Goal: Task Accomplishment & Management: Use online tool/utility

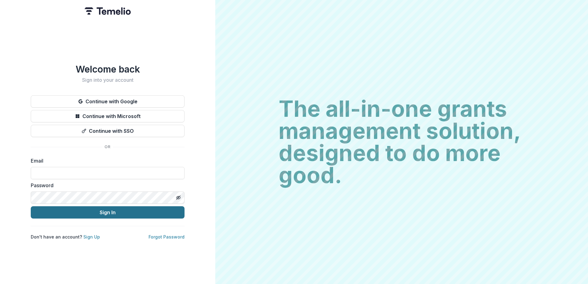
type input "**********"
click at [98, 208] on button "Sign In" at bounding box center [108, 212] width 154 height 12
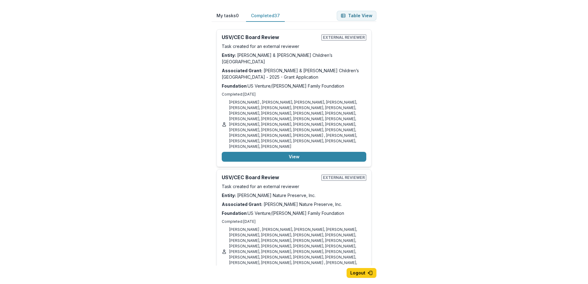
click at [266, 15] on button "Completed 37" at bounding box center [265, 16] width 39 height 12
click at [357, 15] on button "Table View" at bounding box center [357, 16] width 40 height 10
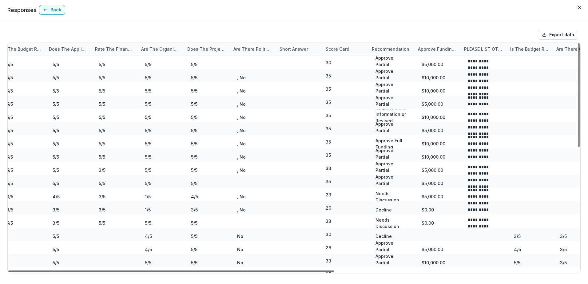
scroll to position [0, 427]
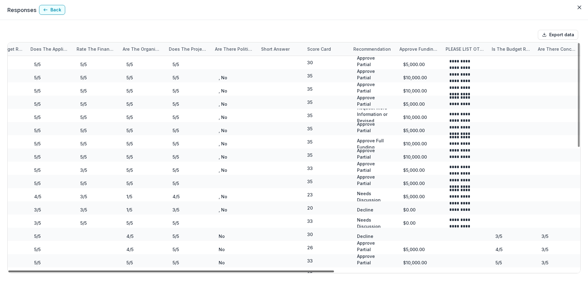
drag, startPoint x: 283, startPoint y: 270, endPoint x: 547, endPoint y: 264, distance: 263.8
click at [334, 270] on div at bounding box center [171, 271] width 326 height 2
click at [54, 10] on button "Back" at bounding box center [52, 10] width 26 height 10
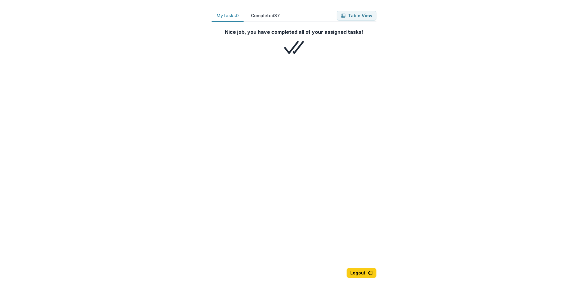
click at [267, 14] on button "Completed 37" at bounding box center [265, 16] width 39 height 12
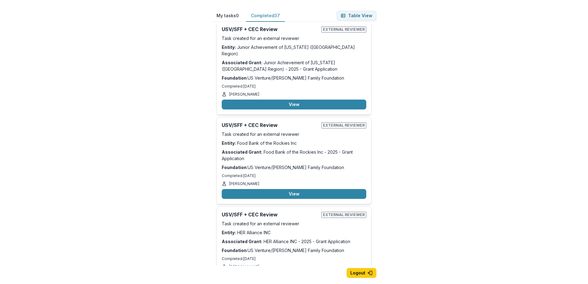
scroll to position [3045, 0]
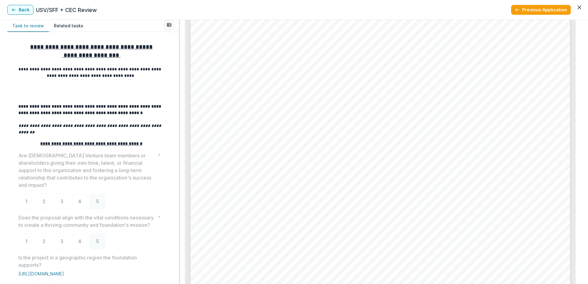
scroll to position [2889, 0]
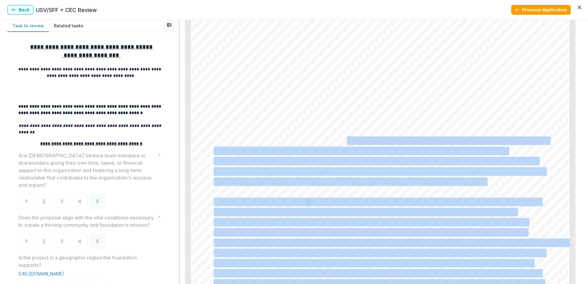
drag, startPoint x: 494, startPoint y: 184, endPoint x: 345, endPoint y: 136, distance: 156.9
click at [345, 136] on div "Page: 6 Achieve Brown County - 2025 - Grant Application Impact and Measurable O…" at bounding box center [380, 144] width 379 height 536
click at [345, 137] on span "meet grade-level expectations in English Language Arts, as measured by the [US_…" at bounding box center [381, 141] width 335 height 8
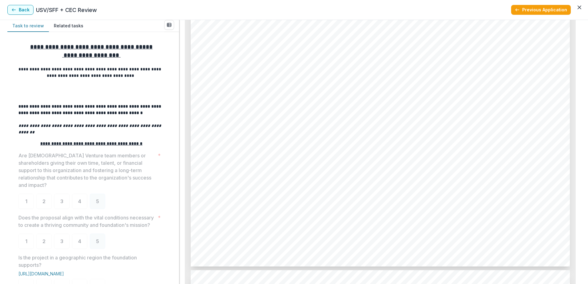
scroll to position [1414, 0]
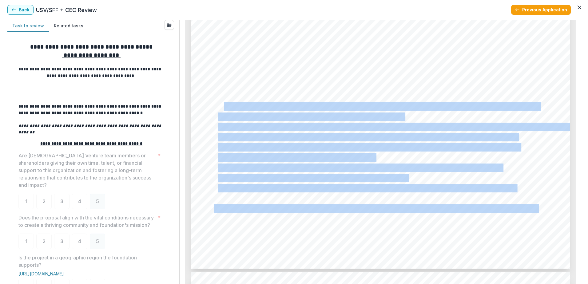
drag, startPoint x: 221, startPoint y: 105, endPoint x: 410, endPoint y: 115, distance: 189.6
click at [410, 115] on div "- - - - - Page: 3 Achieve Brown County - 2025 - Grant Application Please provid…" at bounding box center [380, 1] width 379 height 536
click at [411, 115] on div "- - - - - Page: 3 Achieve Brown County - 2025 - Grant Application Please provid…" at bounding box center [380, 1] width 379 height 536
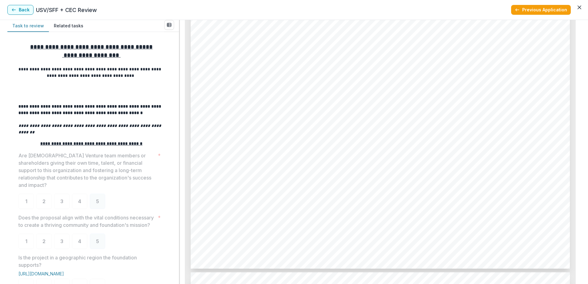
drag, startPoint x: 406, startPoint y: 117, endPoint x: 217, endPoint y: 108, distance: 189.2
click at [217, 108] on div "- - - - - Page: 3 Achieve Brown County - 2025 - Grant Application Please provid…" at bounding box center [380, 1] width 379 height 536
click at [226, 121] on div "- - - - - Page: 3 Achieve Brown County - 2025 - Grant Application Please provid…" at bounding box center [380, 1] width 379 height 536
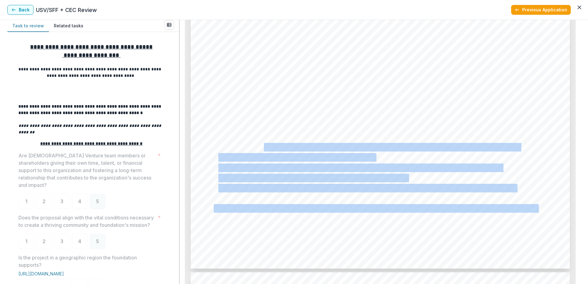
drag, startPoint x: 380, startPoint y: 155, endPoint x: 263, endPoint y: 145, distance: 117.9
click at [263, 145] on div "- - - - - Page: 3 Achieve Brown County - 2025 - Grant Application Please provid…" at bounding box center [380, 1] width 379 height 536
drag, startPoint x: 263, startPoint y: 145, endPoint x: 316, endPoint y: 155, distance: 53.8
click at [316, 155] on span "information) for parents and service providers." at bounding box center [296, 158] width 156 height 8
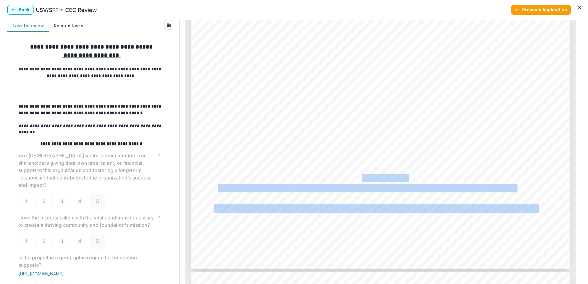
drag, startPoint x: 410, startPoint y: 177, endPoint x: 361, endPoint y: 176, distance: 49.5
click at [361, 176] on div "- - - - - Page: 3 Achieve Brown County - 2025 - Grant Application Please provid…" at bounding box center [380, 1] width 379 height 536
drag, startPoint x: 361, startPoint y: 176, endPoint x: 379, endPoint y: 176, distance: 18.1
click at [379, 176] on span "opportunities to improve systems for youth and families." at bounding box center [312, 178] width 189 height 8
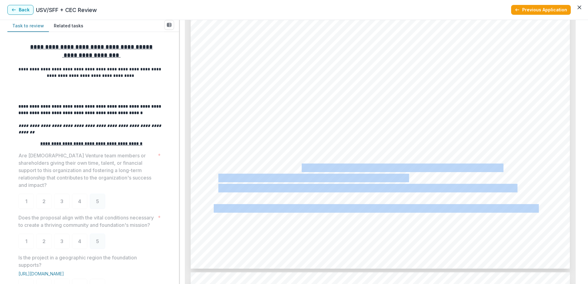
drag, startPoint x: 409, startPoint y: 173, endPoint x: 302, endPoint y: 168, distance: 108.0
click at [302, 168] on div "- - - - - Page: 3 Achieve Brown County - 2025 - Grant Application Please provid…" at bounding box center [380, 1] width 379 height 536
click at [302, 168] on span "Convene partners to align actions, identify resource gaps, accessibility barrie…" at bounding box center [359, 168] width 283 height 8
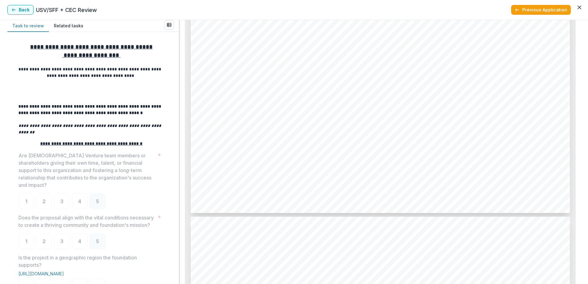
scroll to position [1475, 0]
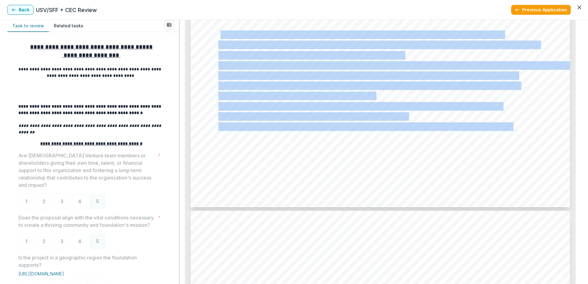
drag, startPoint x: 513, startPoint y: 126, endPoint x: 219, endPoint y: 37, distance: 306.6
drag, startPoint x: 219, startPoint y: 37, endPoint x: 223, endPoint y: 54, distance: 17.3
click at [223, 54] on span "for early grade reading and early literacy development." at bounding box center [310, 56] width 185 height 8
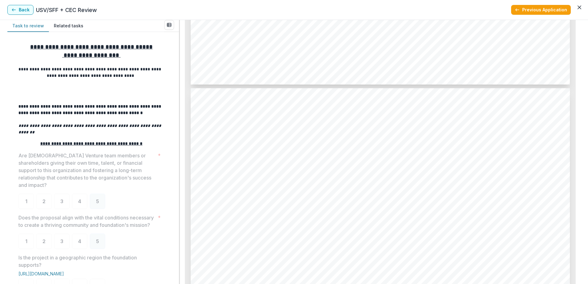
scroll to position [1598, 0]
drag, startPoint x: 400, startPoint y: 172, endPoint x: 275, endPoint y: 163, distance: 125.1
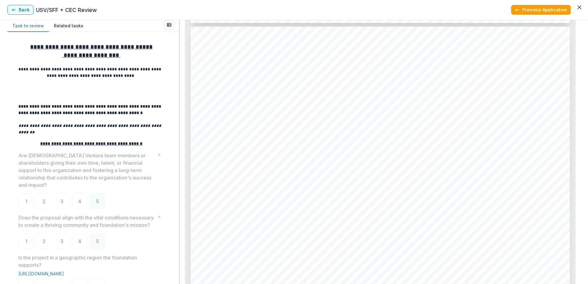
scroll to position [1660, 0]
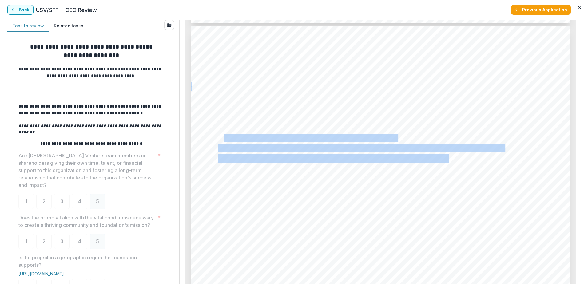
drag, startPoint x: 448, startPoint y: 158, endPoint x: 221, endPoint y: 135, distance: 228.9
drag, startPoint x: 221, startPoint y: 135, endPoint x: 274, endPoint y: 148, distance: 55.2
click at [274, 148] on span "Literacy rich environments within neighborhoods (Parks, [GEOGRAPHIC_DATA], ...)" at bounding box center [360, 148] width 285 height 8
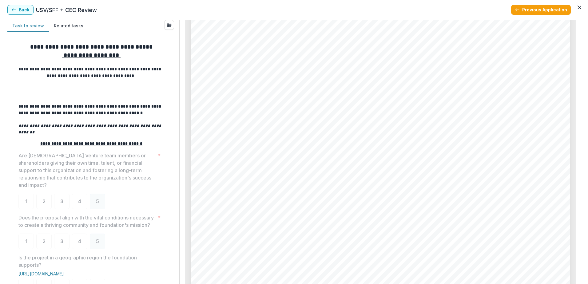
scroll to position [1291, 0]
drag, startPoint x: 212, startPoint y: 88, endPoint x: 407, endPoint y: 146, distance: 203.1
click at [407, 146] on div "- - - - - Page: 3 Achieve Brown County - 2025 - Grant Application Please provid…" at bounding box center [380, 124] width 379 height 536
click at [405, 144] on div "- - - - - Page: 3 Achieve Brown County - 2025 - Grant Application Please provid…" at bounding box center [380, 124] width 379 height 536
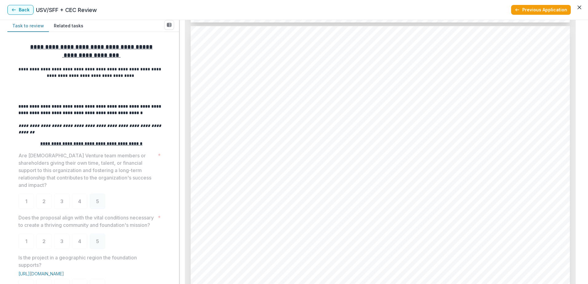
scroll to position [1660, 0]
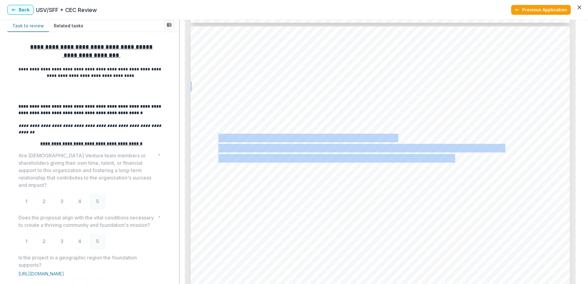
drag, startPoint x: 453, startPoint y: 156, endPoint x: 218, endPoint y: 141, distance: 235.7
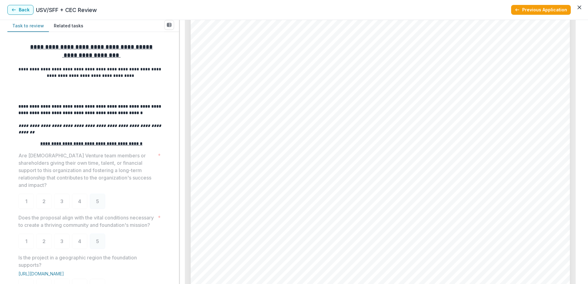
scroll to position [1291, 0]
click at [24, 8] on button "Back" at bounding box center [20, 10] width 26 height 10
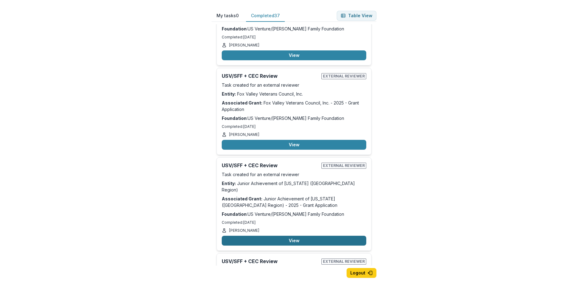
scroll to position [2830, 0]
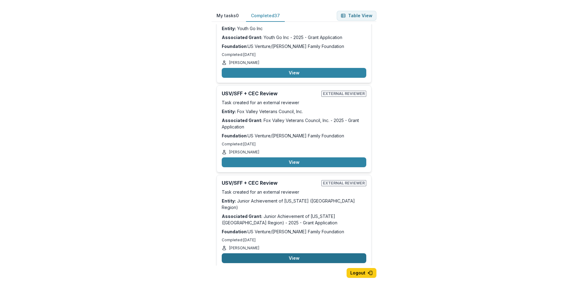
click at [281, 253] on button "View" at bounding box center [294, 258] width 144 height 10
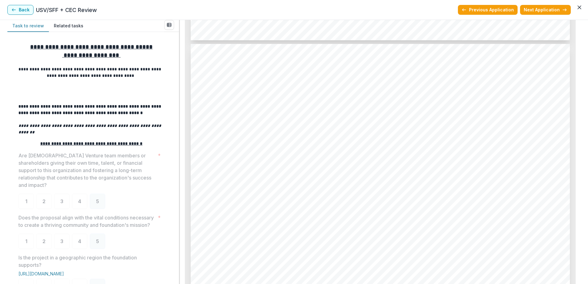
scroll to position [2182, 0]
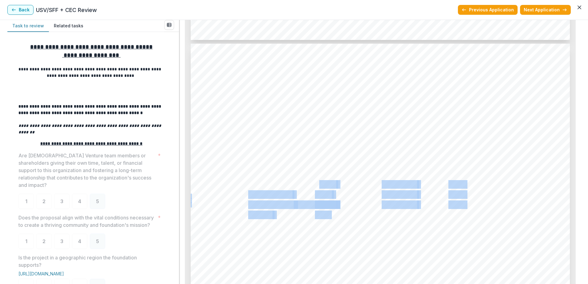
drag, startPoint x: 316, startPoint y: 181, endPoint x: 330, endPoint y: 211, distance: 32.4
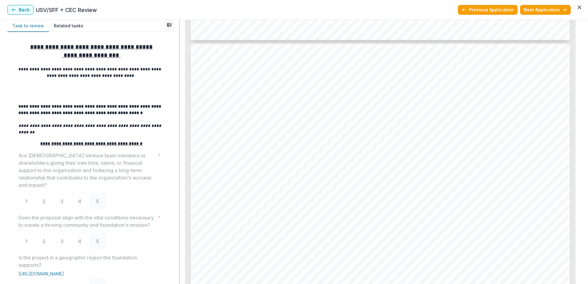
drag, startPoint x: 330, startPoint y: 211, endPoint x: 333, endPoint y: 214, distance: 4.4
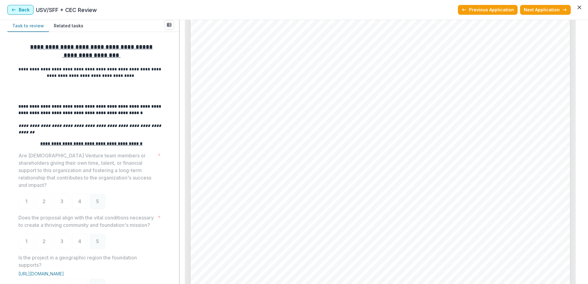
click at [26, 12] on button "Back" at bounding box center [20, 10] width 26 height 10
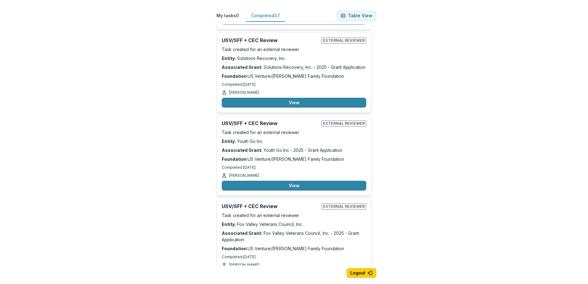
scroll to position [2707, 0]
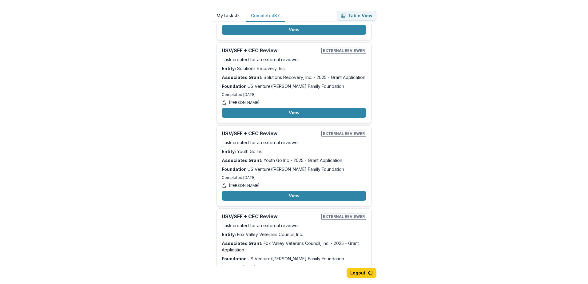
click at [293, 280] on button "View" at bounding box center [294, 285] width 144 height 10
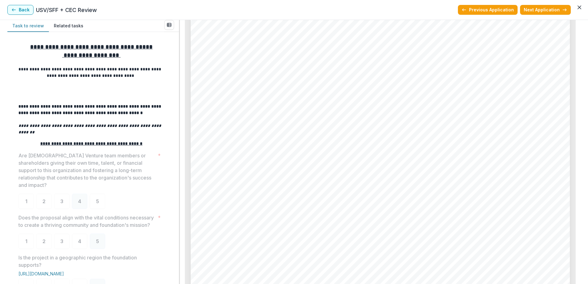
scroll to position [2459, 0]
drag, startPoint x: 247, startPoint y: 120, endPoint x: 480, endPoint y: 118, distance: 233.0
click at [480, 118] on div "Page: 5 Fox Valley Veterans Council, Inc. - 2025 - Grant Application $539,594.0…" at bounding box center [380, 35] width 379 height 536
drag, startPoint x: 473, startPoint y: 141, endPoint x: 261, endPoint y: 131, distance: 212.0
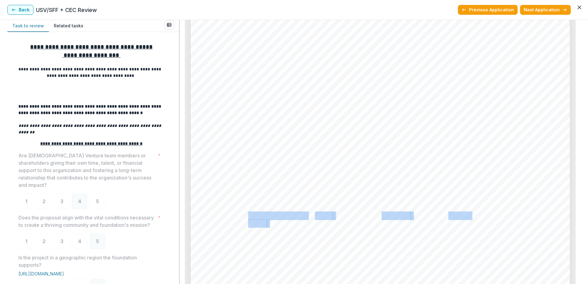
click at [261, 131] on div "Page: 5 Fox Valley Veterans Council, Inc. - 2025 - Grant Application $539,594.0…" at bounding box center [380, 129] width 379 height 536
drag, startPoint x: 261, startPoint y: 131, endPoint x: 269, endPoint y: 142, distance: 13.6
click at [269, 142] on span "Community Vision" at bounding box center [278, 142] width 61 height 8
drag, startPoint x: 248, startPoint y: 141, endPoint x: 472, endPoint y: 140, distance: 223.2
click at [472, 140] on div "Page: 5 Fox Valley Veterans Council, Inc. - 2025 - Grant Application $539,594.0…" at bounding box center [380, 129] width 379 height 536
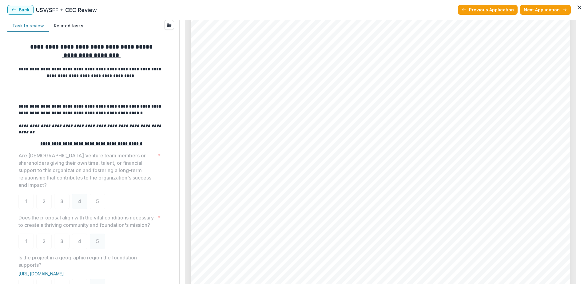
scroll to position [1289, 0]
click at [17, 14] on button "Back" at bounding box center [20, 10] width 26 height 10
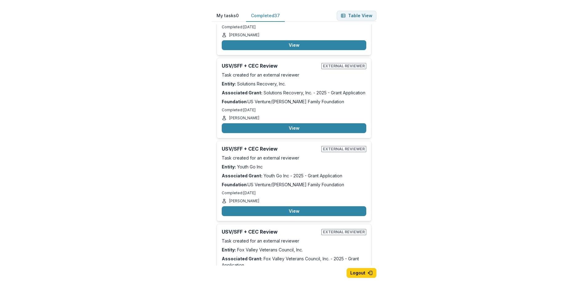
scroll to position [2676, 0]
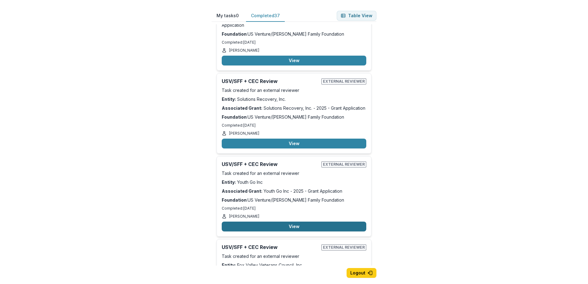
click at [288, 222] on button "View" at bounding box center [294, 227] width 144 height 10
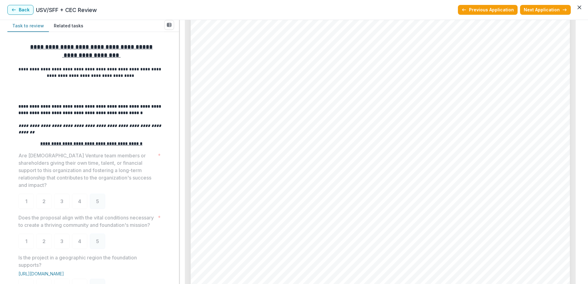
scroll to position [3873, 0]
click at [18, 8] on button "Back" at bounding box center [20, 10] width 26 height 10
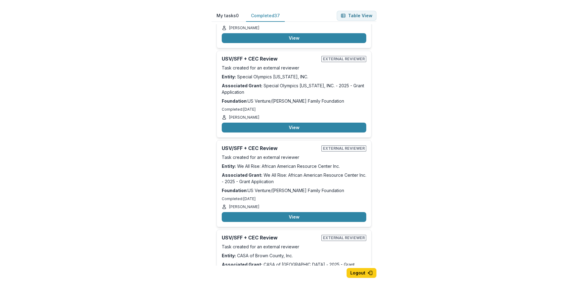
scroll to position [2400, 0]
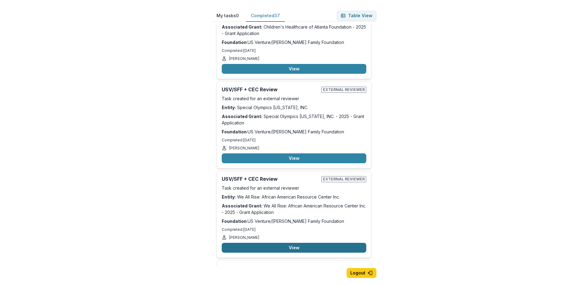
click at [284, 243] on button "View" at bounding box center [294, 248] width 144 height 10
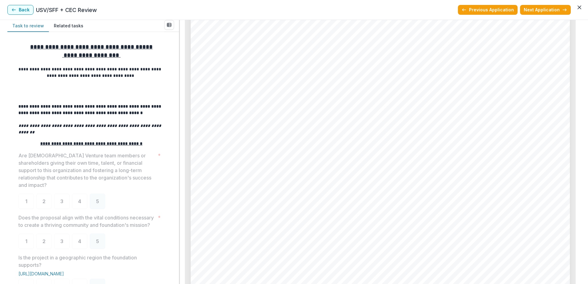
scroll to position [861, 0]
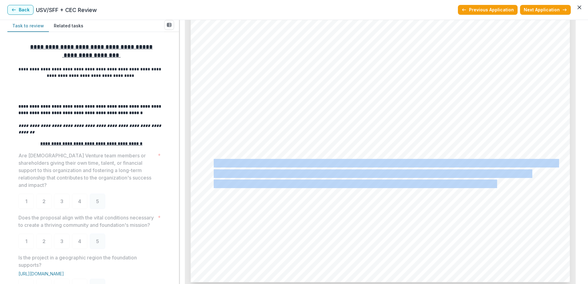
drag, startPoint x: 213, startPoint y: 161, endPoint x: 479, endPoint y: 184, distance: 267.2
click at [479, 184] on div "Page: 2 We All Rise: African American Resource Center Inc. - 2025 - Grant Appli…" at bounding box center [380, 14] width 379 height 536
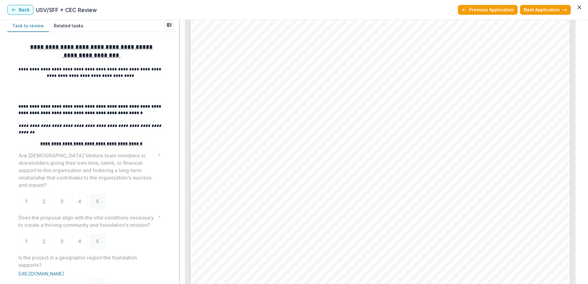
scroll to position [1322, 0]
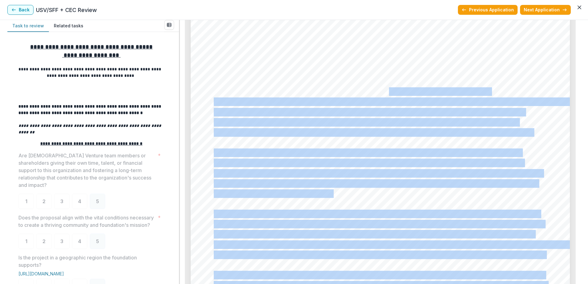
drag, startPoint x: 212, startPoint y: 82, endPoint x: 388, endPoint y: 89, distance: 175.9
click at [388, 89] on div "Page: 3 We All Rise: African American Resource Center Inc. - 2025 - Grant Appli…" at bounding box center [380, 93] width 379 height 536
click at [388, 89] on span "Community, a one-day, equity-focused event that will take place on [DATE], at t…" at bounding box center [352, 92] width 276 height 8
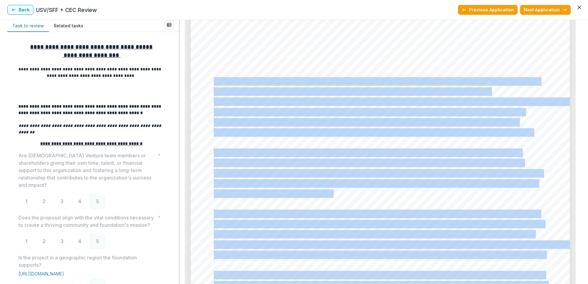
drag, startPoint x: 213, startPoint y: 82, endPoint x: 343, endPoint y: 159, distance: 150.8
click at [343, 158] on div "Page: 3 We All Rise: African American Resource Center Inc. - 2025 - Grant Appli…" at bounding box center [380, 93] width 379 height 536
click at [343, 159] on span "helping to eliminate common barriers to participation for under-resourced organ…" at bounding box center [368, 163] width 309 height 8
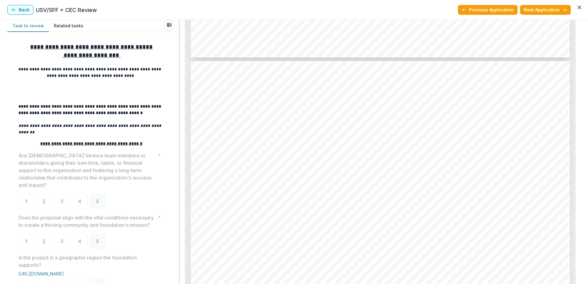
scroll to position [1660, 0]
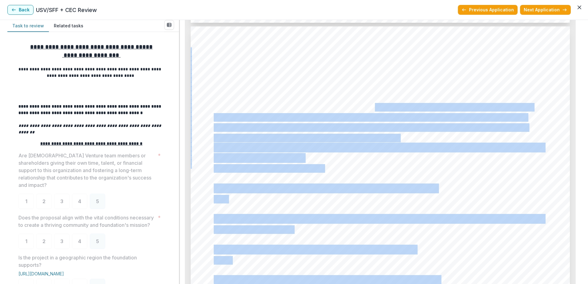
drag, startPoint x: 211, startPoint y: 106, endPoint x: 372, endPoint y: 109, distance: 160.2
drag, startPoint x: 372, startPoint y: 109, endPoint x: 356, endPoint y: 121, distance: 19.5
click at [356, 121] on span "and catering. With $7,000 expected in in-kind support, the remaining $16,800 is…" at bounding box center [370, 118] width 312 height 8
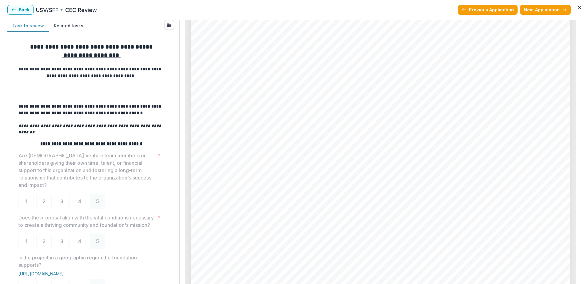
scroll to position [2336, 0]
drag, startPoint x: 342, startPoint y: 194, endPoint x: 307, endPoint y: 111, distance: 89.7
click at [307, 111] on div "Page: 5 We All Rise: African American Resource Center Inc. - 2025 - Grant Appli…" at bounding box center [380, 158] width 379 height 536
drag, startPoint x: 307, startPoint y: 111, endPoint x: 335, endPoint y: 123, distance: 30.5
click at [335, 123] on div "Page: 5 We All Rise: African American Resource Center Inc. - 2025 - Grant Appli…" at bounding box center [380, 158] width 379 height 536
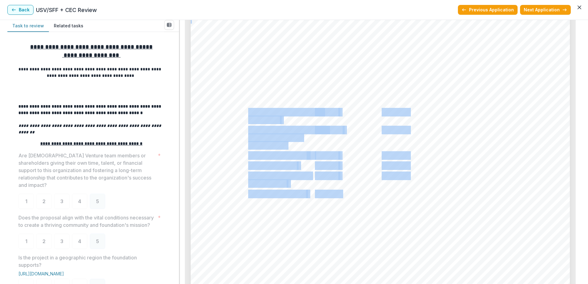
drag, startPoint x: 341, startPoint y: 193, endPoint x: 248, endPoint y: 111, distance: 123.4
click at [248, 111] on div "Page: 5 We All Rise: African American Resource Center Inc. - 2025 - Grant Appli…" at bounding box center [380, 158] width 379 height 536
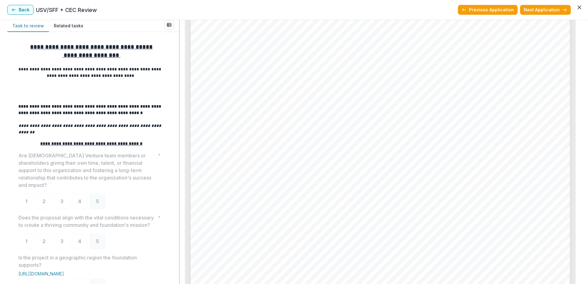
drag, startPoint x: 248, startPoint y: 111, endPoint x: 304, endPoint y: 143, distance: 64.3
click at [304, 143] on div "Page: 5 We All Rise: African American Resource Center Inc. - 2025 - Grant Appli…" at bounding box center [380, 158] width 379 height 536
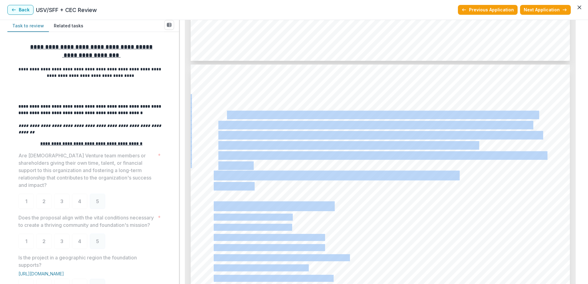
drag, startPoint x: 224, startPoint y: 113, endPoint x: 420, endPoint y: 140, distance: 197.3
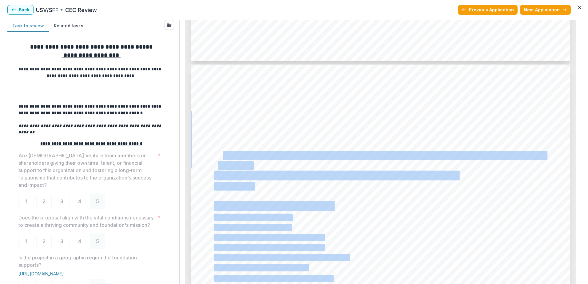
drag, startPoint x: 270, startPoint y: 164, endPoint x: 223, endPoint y: 154, distance: 48.0
drag, startPoint x: 223, startPoint y: 154, endPoint x: 252, endPoint y: 130, distance: 38.2
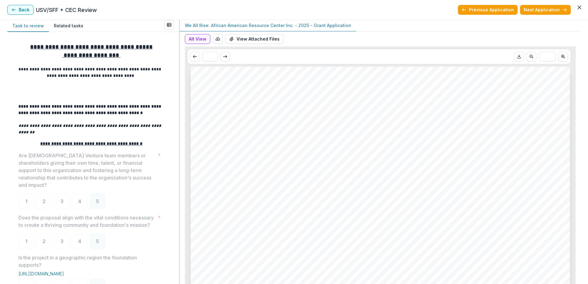
scroll to position [0, 0]
click at [249, 39] on button "View Attached Files" at bounding box center [254, 39] width 58 height 10
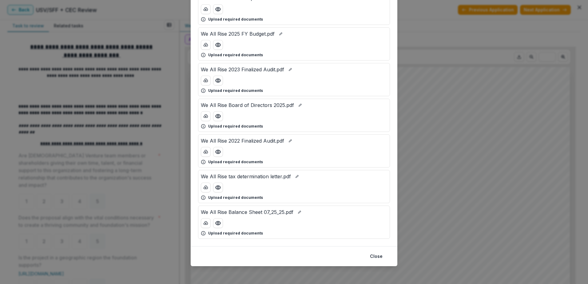
scroll to position [127, 0]
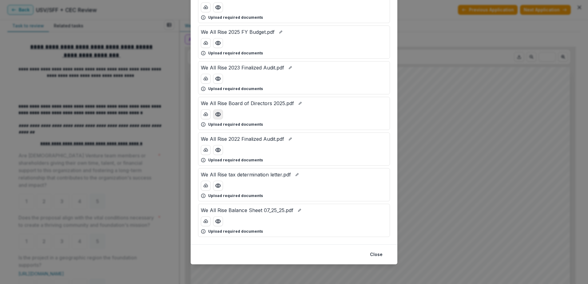
click at [219, 116] on icon "Preview We All Rise Board of Directors 2025.pdf" at bounding box center [218, 114] width 6 height 6
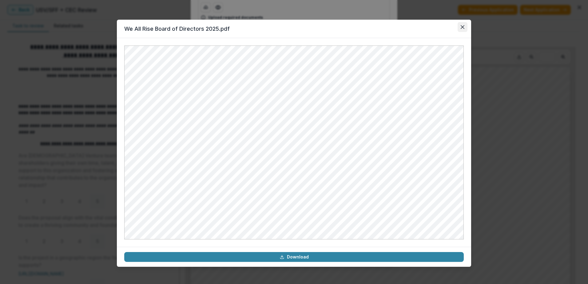
click at [460, 28] on button "Close" at bounding box center [462, 27] width 10 height 10
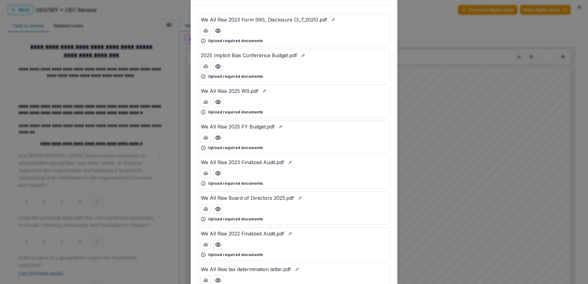
scroll to position [0, 0]
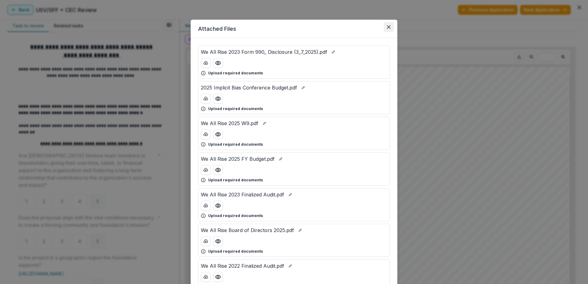
click at [385, 26] on button "Close" at bounding box center [389, 27] width 10 height 10
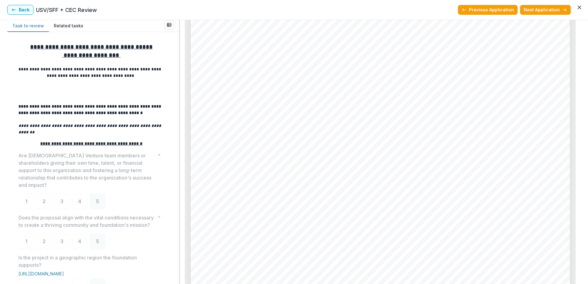
scroll to position [2305, 0]
click at [260, 136] on div "Page: 5 We All Rise: African American Resource Center Inc. - 2025 - Grant Appli…" at bounding box center [380, 189] width 379 height 536
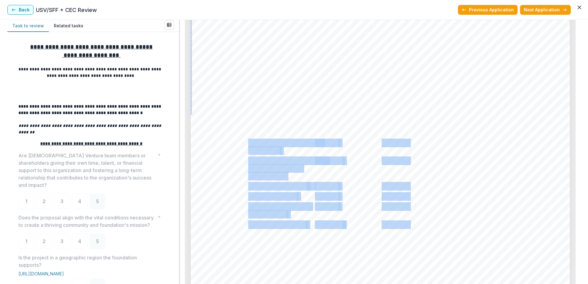
drag, startPoint x: 248, startPoint y: 141, endPoint x: 413, endPoint y: 216, distance: 181.0
click at [413, 216] on div "Page: 5 We All Rise: African American Resource Center Inc. - 2025 - Grant Appli…" at bounding box center [380, 189] width 379 height 536
drag, startPoint x: 413, startPoint y: 216, endPoint x: 419, endPoint y: 223, distance: 8.5
click at [419, 223] on div "Page: 5 We All Rise: African American Resource Center Inc. - 2025 - Grant Appli…" at bounding box center [380, 189] width 379 height 536
drag, startPoint x: 411, startPoint y: 223, endPoint x: 248, endPoint y: 139, distance: 183.4
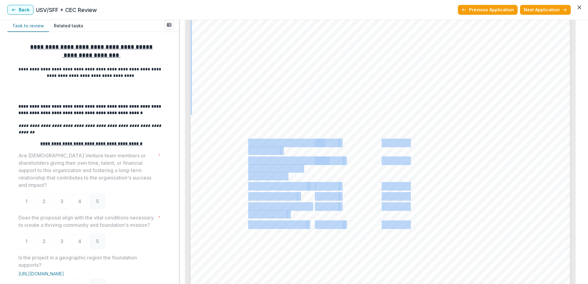
click at [248, 139] on div "Page: 5 We All Rise: African American Resource Center Inc. - 2025 - Grant Appli…" at bounding box center [380, 189] width 379 height 536
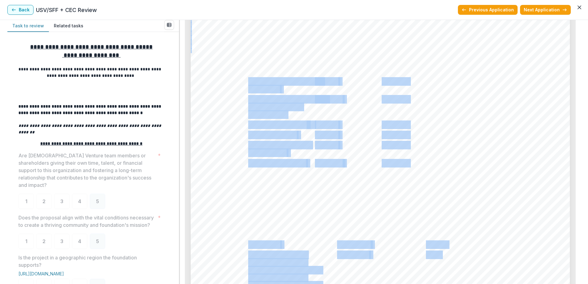
scroll to position [2336, 0]
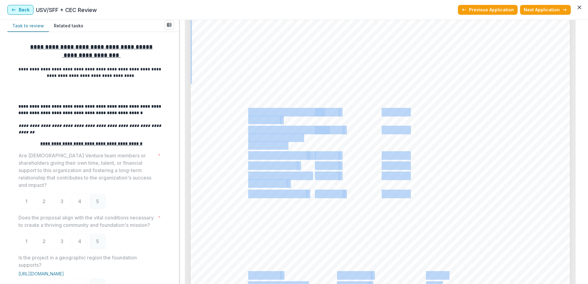
click at [16, 12] on button "Back" at bounding box center [20, 10] width 26 height 10
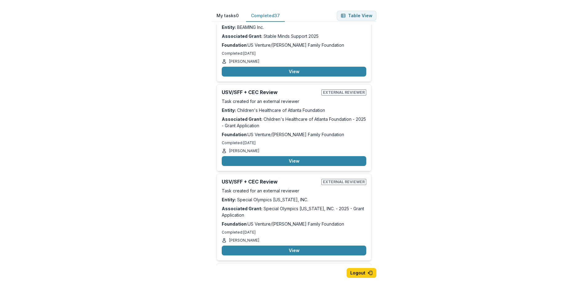
scroll to position [2246, 0]
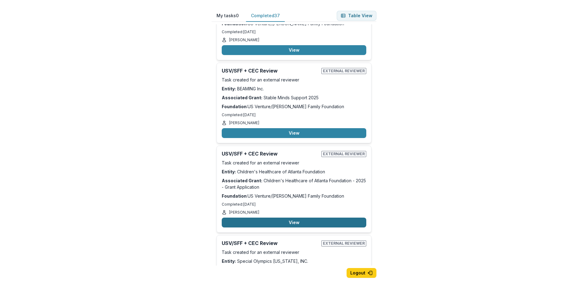
click at [293, 218] on button "View" at bounding box center [294, 223] width 144 height 10
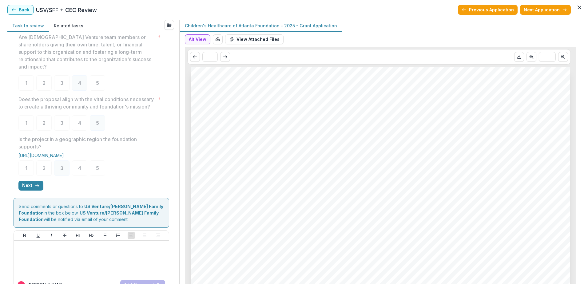
scroll to position [134, 0]
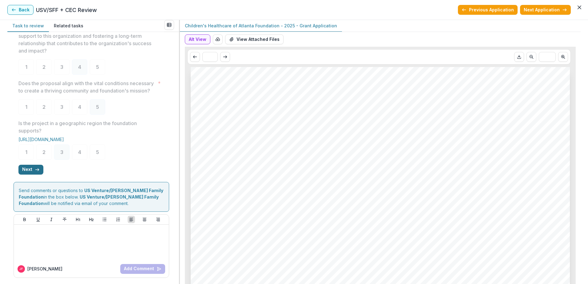
click at [33, 168] on button "Next" at bounding box center [30, 170] width 25 height 10
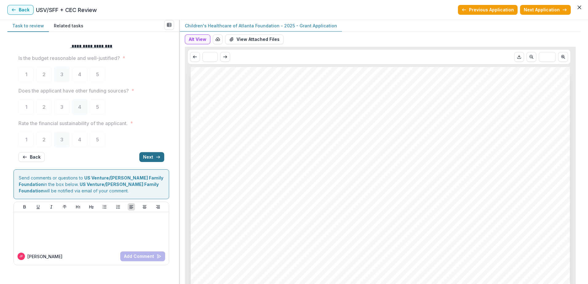
scroll to position [0, 0]
click at [151, 157] on button "Next" at bounding box center [151, 157] width 25 height 10
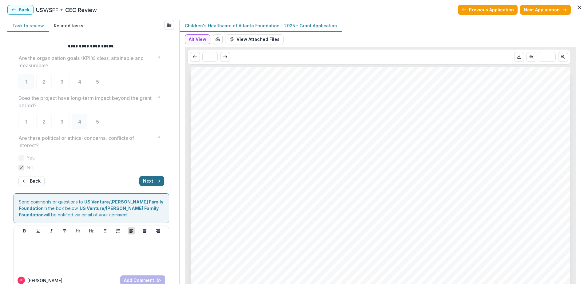
click at [151, 177] on button "Next" at bounding box center [151, 181] width 25 height 10
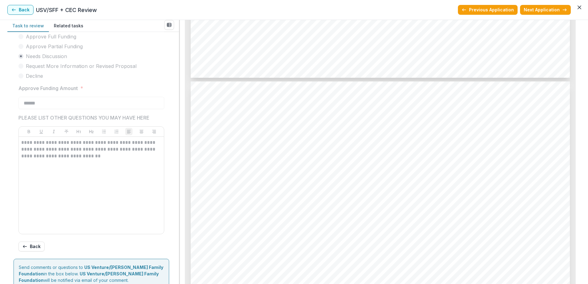
scroll to position [1076, 0]
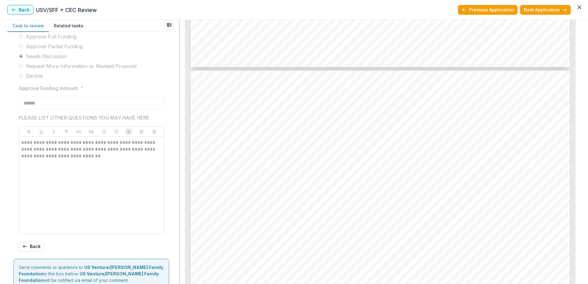
drag, startPoint x: 298, startPoint y: 148, endPoint x: 250, endPoint y: 135, distance: 49.3
drag, startPoint x: 250, startPoint y: 135, endPoint x: 309, endPoint y: 144, distance: 59.8
drag, startPoint x: 303, startPoint y: 148, endPoint x: 252, endPoint y: 140, distance: 51.3
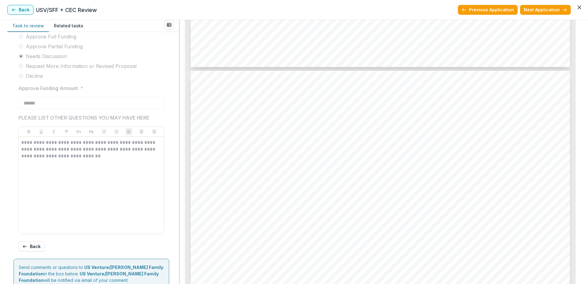
drag, startPoint x: 299, startPoint y: 148, endPoint x: 249, endPoint y: 135, distance: 52.2
drag, startPoint x: 249, startPoint y: 135, endPoint x: 321, endPoint y: 147, distance: 73.0
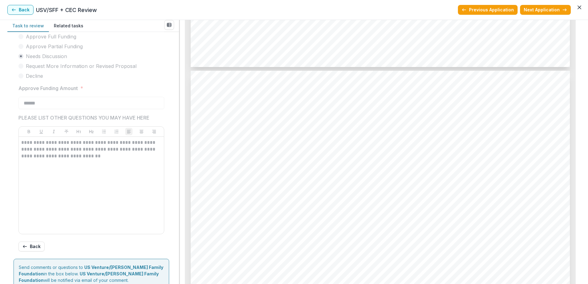
drag, startPoint x: 300, startPoint y: 148, endPoint x: 248, endPoint y: 137, distance: 53.0
drag, startPoint x: 248, startPoint y: 137, endPoint x: 451, endPoint y: 157, distance: 204.4
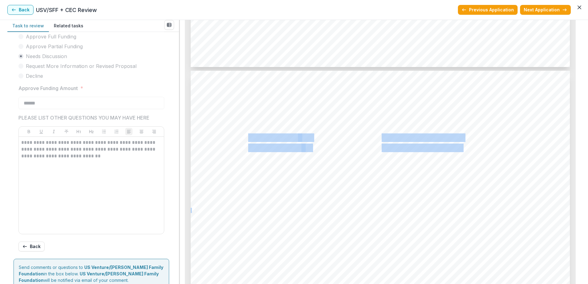
drag, startPoint x: 462, startPoint y: 146, endPoint x: 250, endPoint y: 136, distance: 212.7
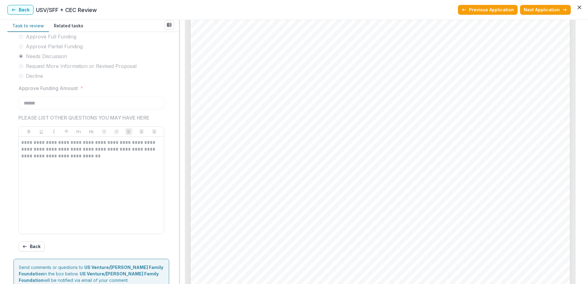
scroll to position [1936, 0]
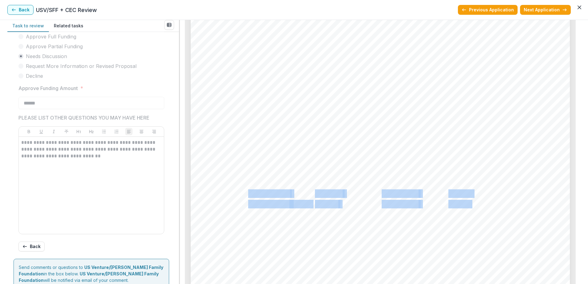
drag, startPoint x: 499, startPoint y: 203, endPoint x: 248, endPoint y: 194, distance: 251.0
click at [248, 194] on div "Page: 4 Children's Healthcare of Atlanta Foundation - 2025 - Grant Application …" at bounding box center [380, 18] width 379 height 536
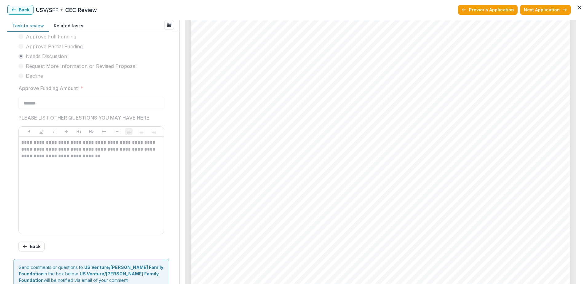
scroll to position [2275, 0]
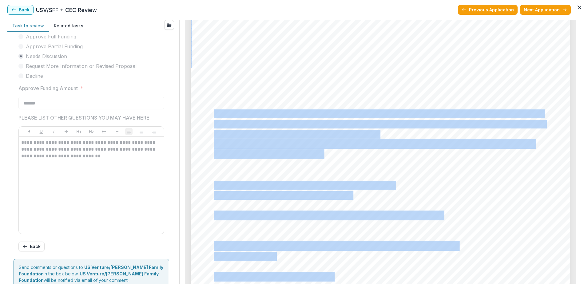
drag, startPoint x: 363, startPoint y: 136, endPoint x: 216, endPoint y: 111, distance: 149.0
click at [216, 111] on div "Page: 5 Children's Healthcare of Atlanta Foundation - 2025 - Grant Application …" at bounding box center [380, 219] width 379 height 536
drag, startPoint x: 216, startPoint y: 111, endPoint x: 219, endPoint y: 114, distance: 4.6
click at [219, 114] on span "We use a short post camp survey that goes to parents/caregivers and the campers…" at bounding box center [378, 114] width 329 height 8
click at [280, 125] on span "collects information on the overall camp experience, favorite and least favorit…" at bounding box center [379, 124] width 331 height 8
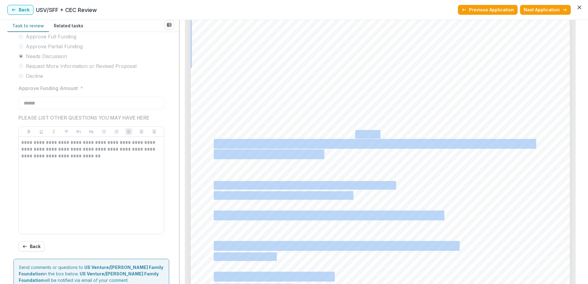
drag, startPoint x: 385, startPoint y: 134, endPoint x: 352, endPoint y: 131, distance: 32.4
click at [352, 131] on div "Page: 5 Children's Healthcare of Atlanta Foundation - 2025 - Grant Application …" at bounding box center [380, 219] width 379 height 536
click at [352, 131] on span "of returning, level of confidence and self esteem." at bounding box center [296, 135] width 164 height 8
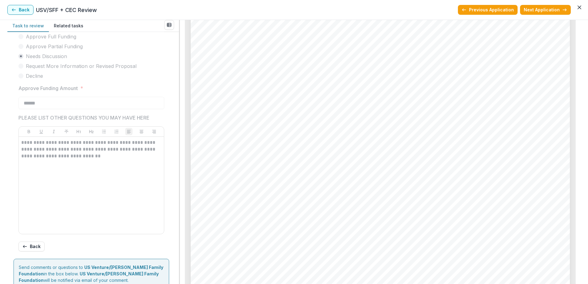
scroll to position [1881, 0]
